Goal: Transaction & Acquisition: Purchase product/service

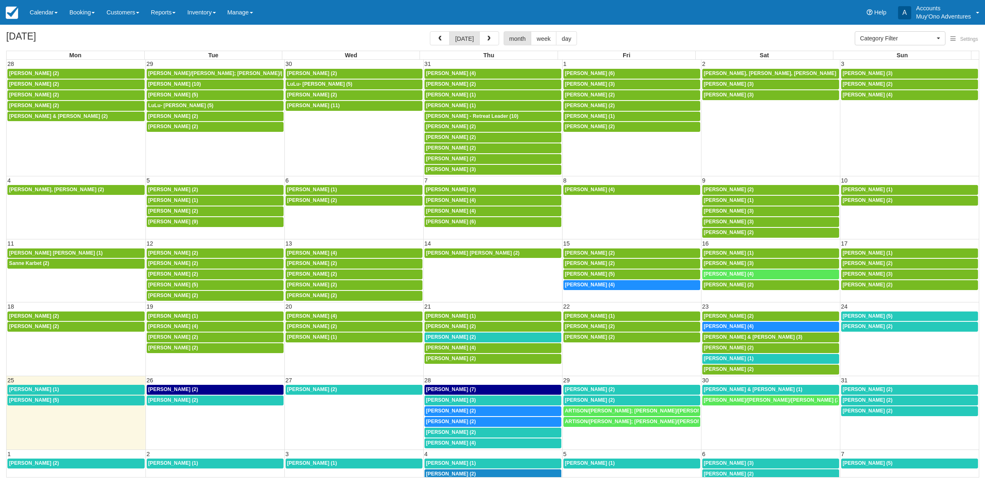
select select
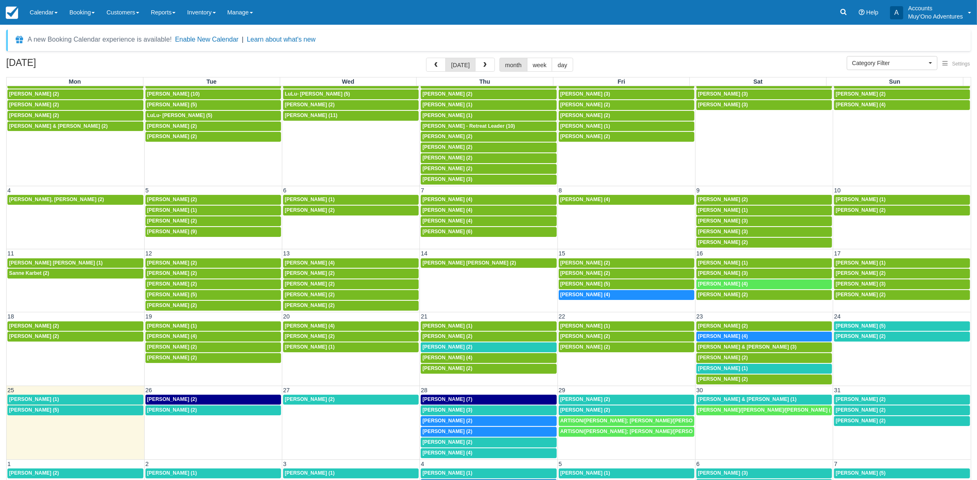
scroll to position [29, 0]
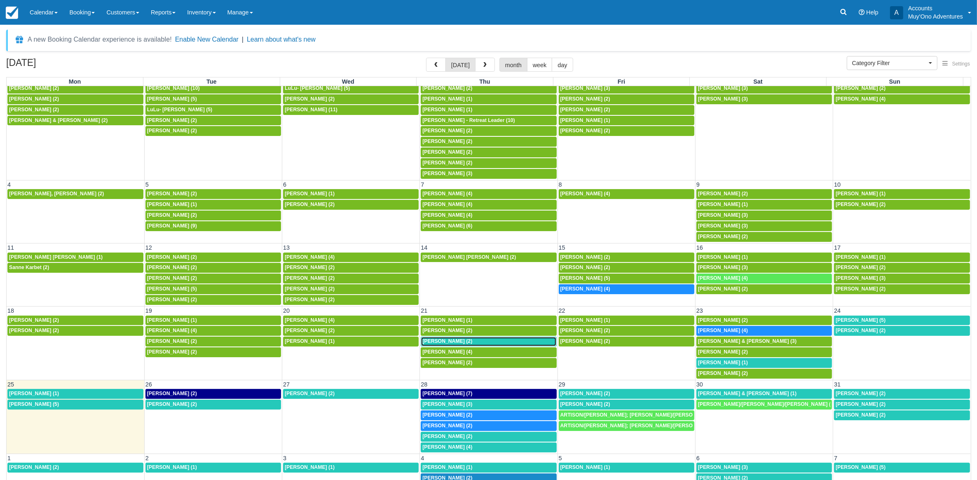
click at [448, 338] on span "Christina Miller (2)" at bounding box center [447, 341] width 50 height 6
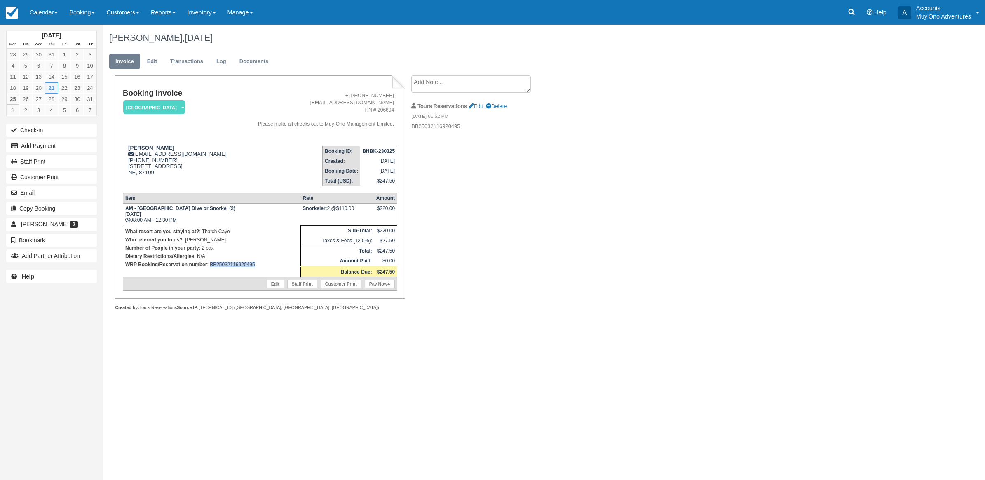
drag, startPoint x: 260, startPoint y: 267, endPoint x: 210, endPoint y: 264, distance: 49.5
click at [210, 264] on p "WRP Booking/Reservation number : BB25032116920495" at bounding box center [211, 264] width 173 height 8
copy p "BB25032116920495"
click at [62, 143] on button "Add Payment" at bounding box center [51, 145] width 91 height 13
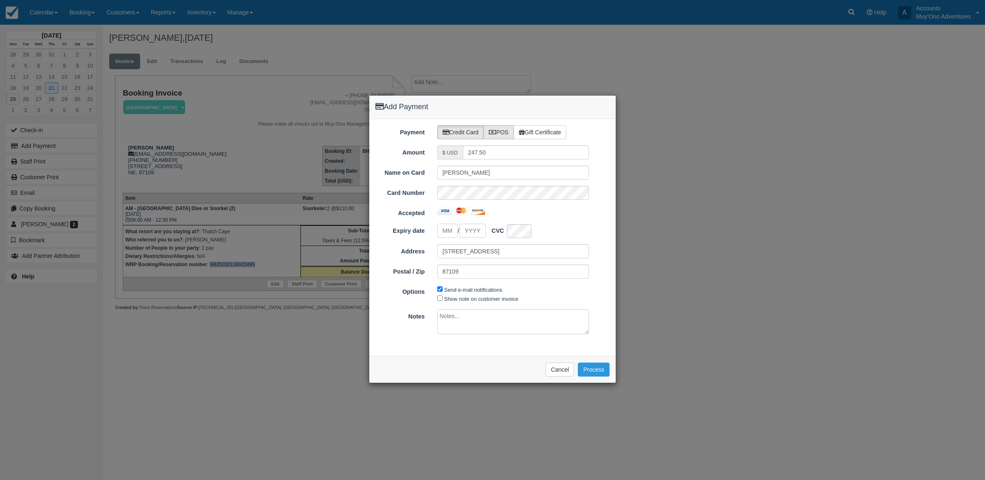
click at [505, 130] on label "POS" at bounding box center [498, 132] width 30 height 14
radio input "true"
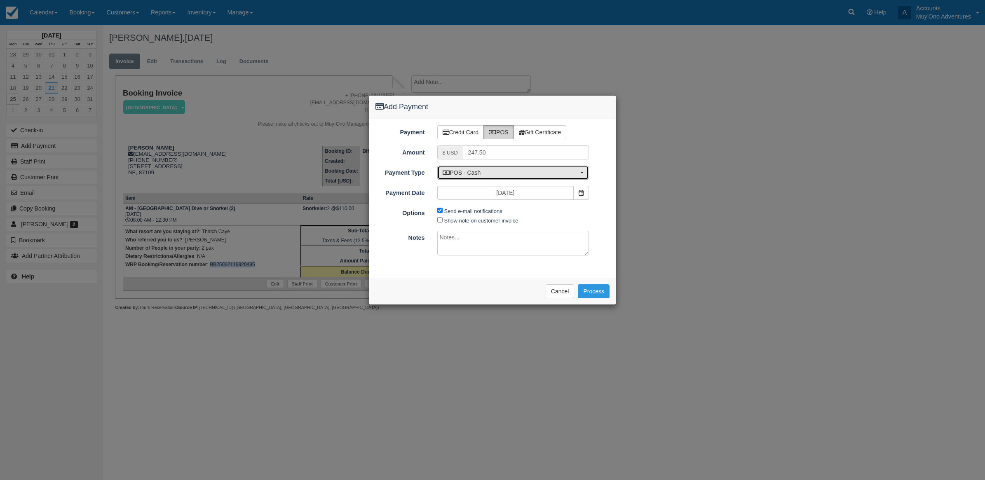
click at [499, 173] on span "POS - Cash" at bounding box center [511, 173] width 136 height 8
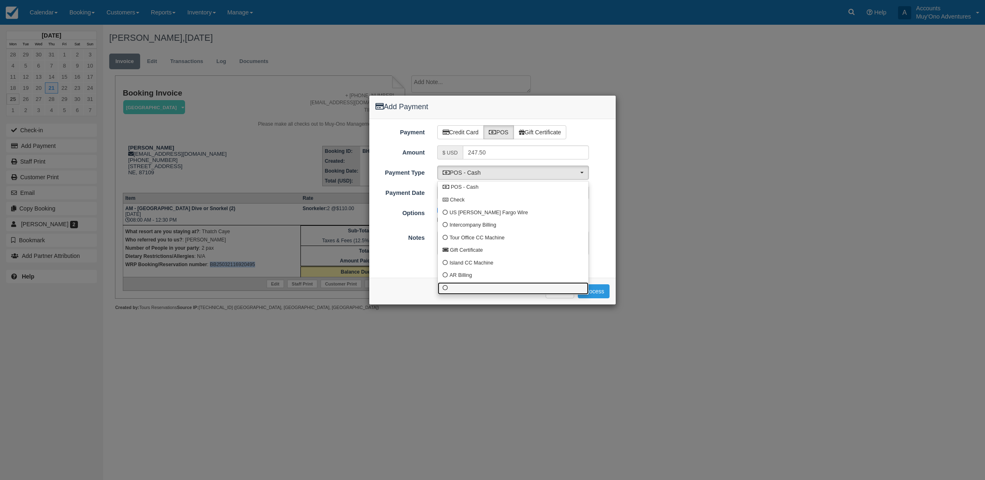
click at [450, 292] on link at bounding box center [513, 288] width 151 height 13
select select "custom10"
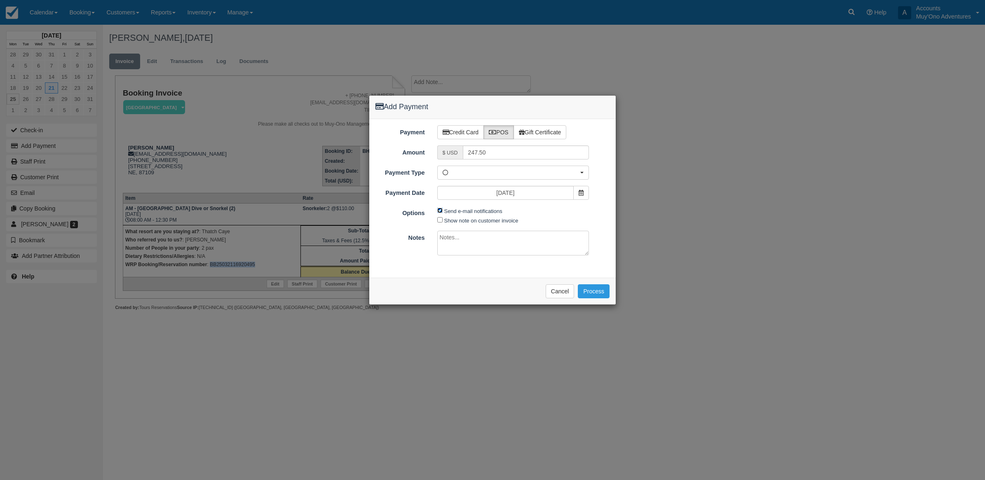
click at [439, 212] on input "Send e-mail notifications" at bounding box center [439, 210] width 5 height 5
checkbox input "false"
click at [456, 234] on textarea at bounding box center [513, 243] width 152 height 25
type textarea "Paid in WRP CT"
click at [597, 290] on button "Process" at bounding box center [594, 291] width 32 height 14
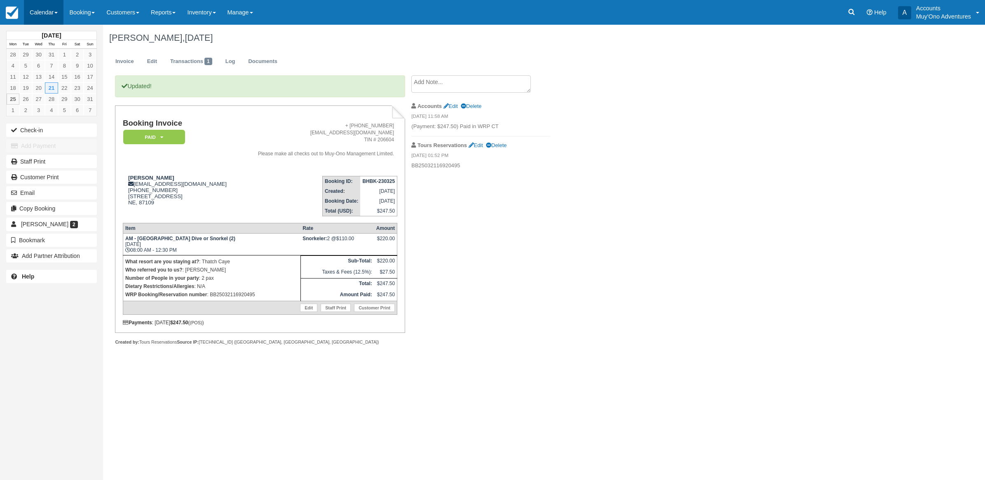
click at [57, 1] on link "Calendar" at bounding box center [44, 12] width 40 height 25
click at [57, 77] on link "Month" at bounding box center [56, 77] width 65 height 17
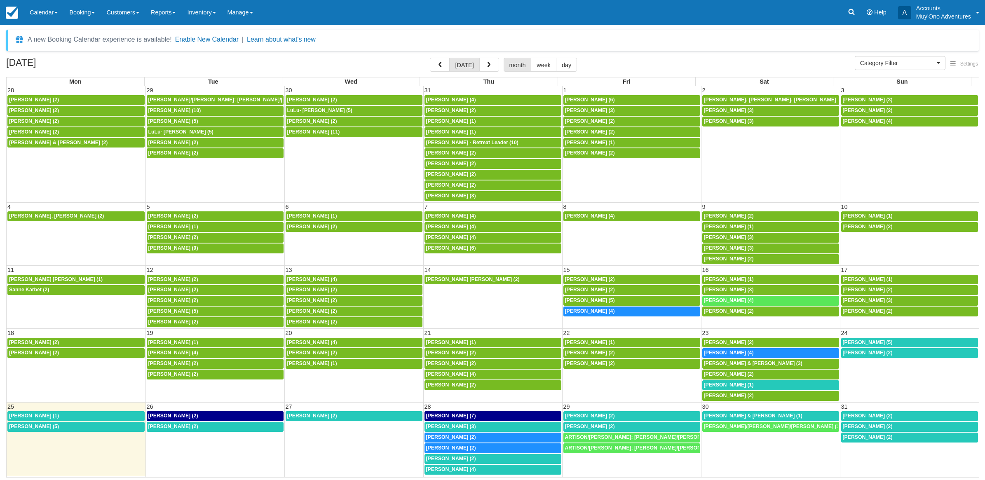
select select
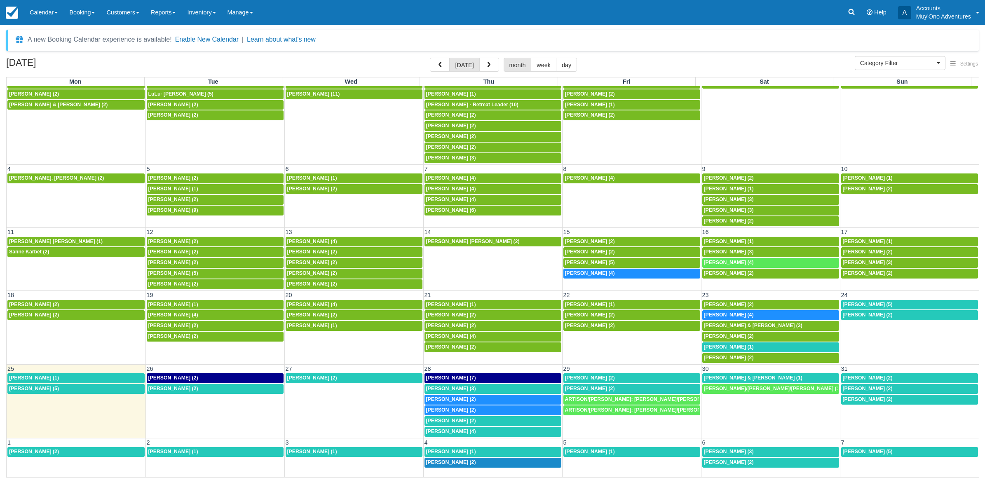
scroll to position [47, 0]
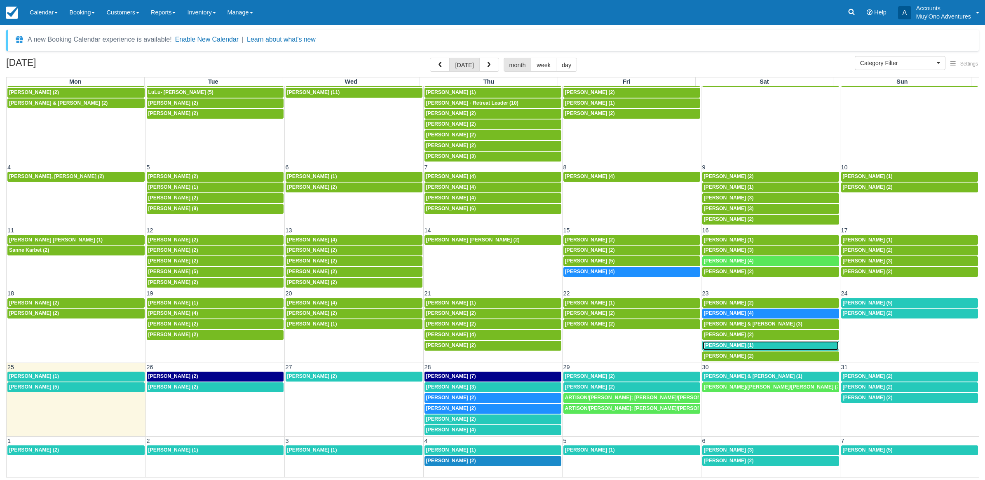
click at [783, 341] on link "8a Mary Michaud (1)" at bounding box center [770, 346] width 137 height 10
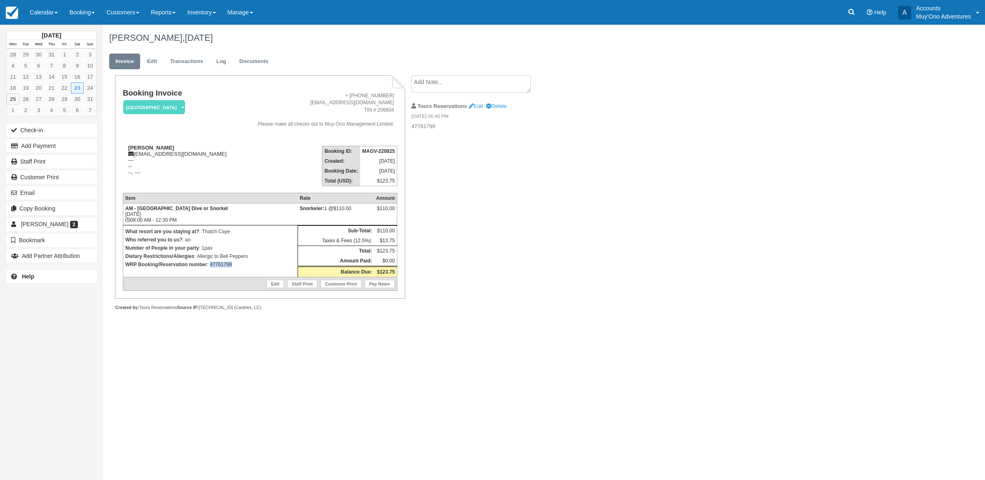
click at [211, 274] on td "What resort are you staying at? : Thatch Caye Who referred you to us? : an Numb…" at bounding box center [210, 251] width 175 height 52
